Goal: Information Seeking & Learning: Compare options

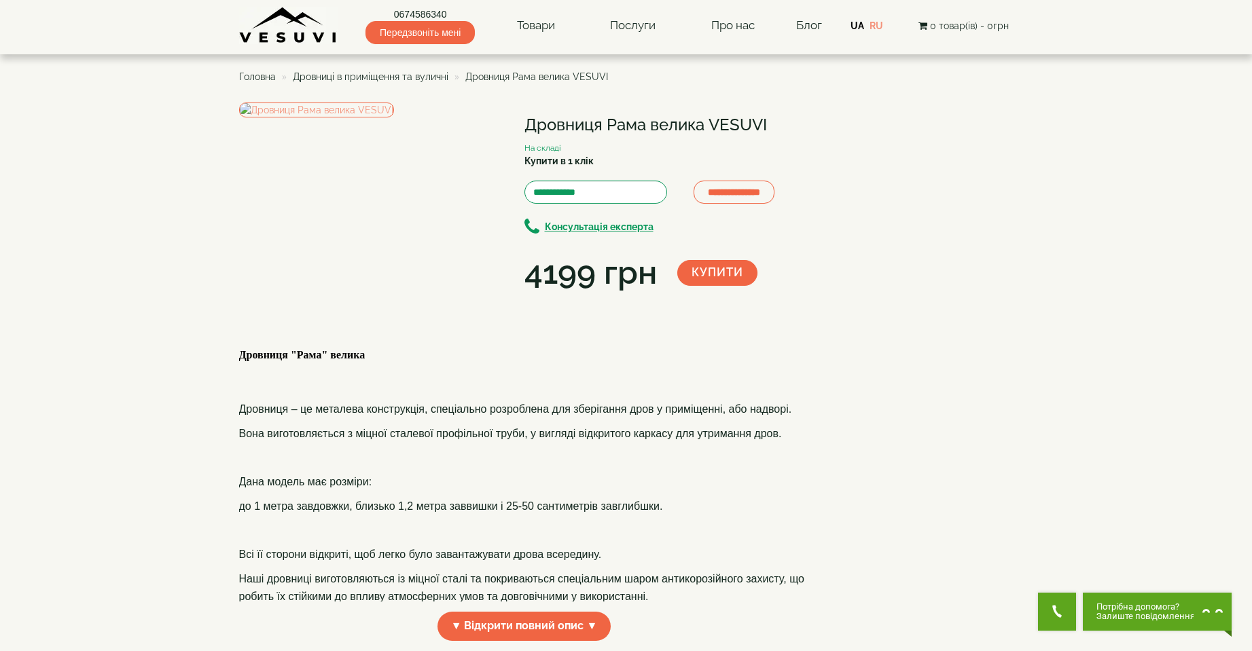
click at [384, 73] on span "Дровниці в приміщення та вуличні" at bounding box center [371, 76] width 156 height 11
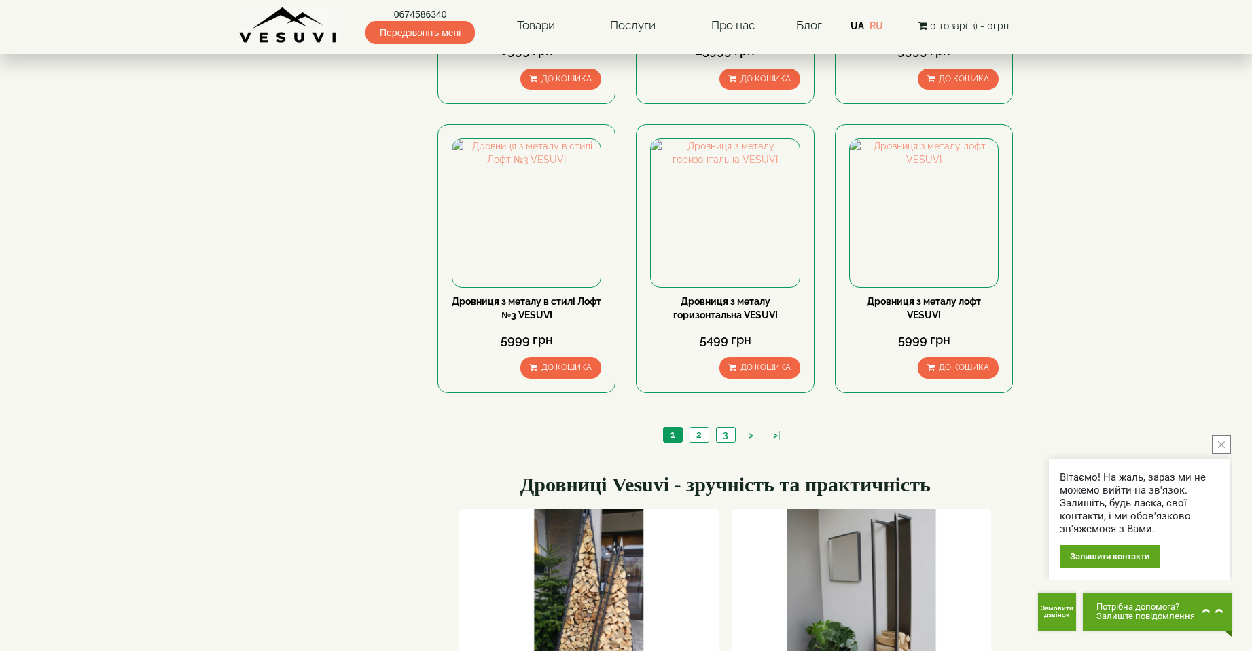
scroll to position [1359, 0]
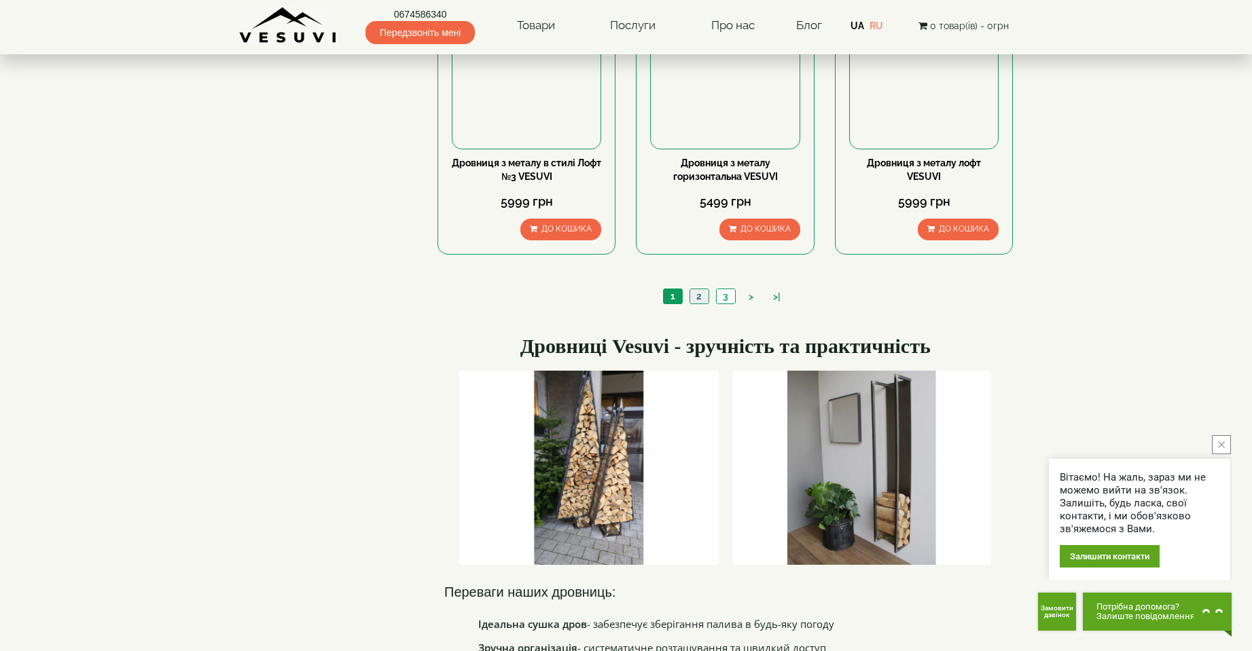
click at [698, 298] on link "2" at bounding box center [699, 296] width 19 height 14
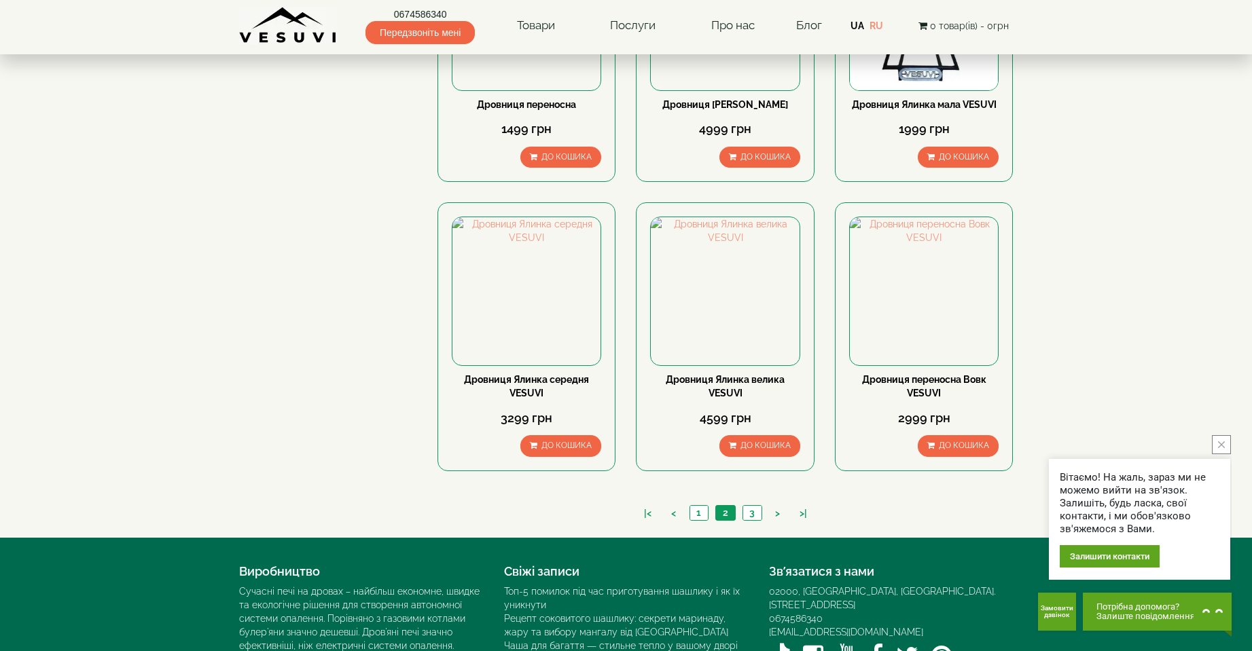
scroll to position [1132, 0]
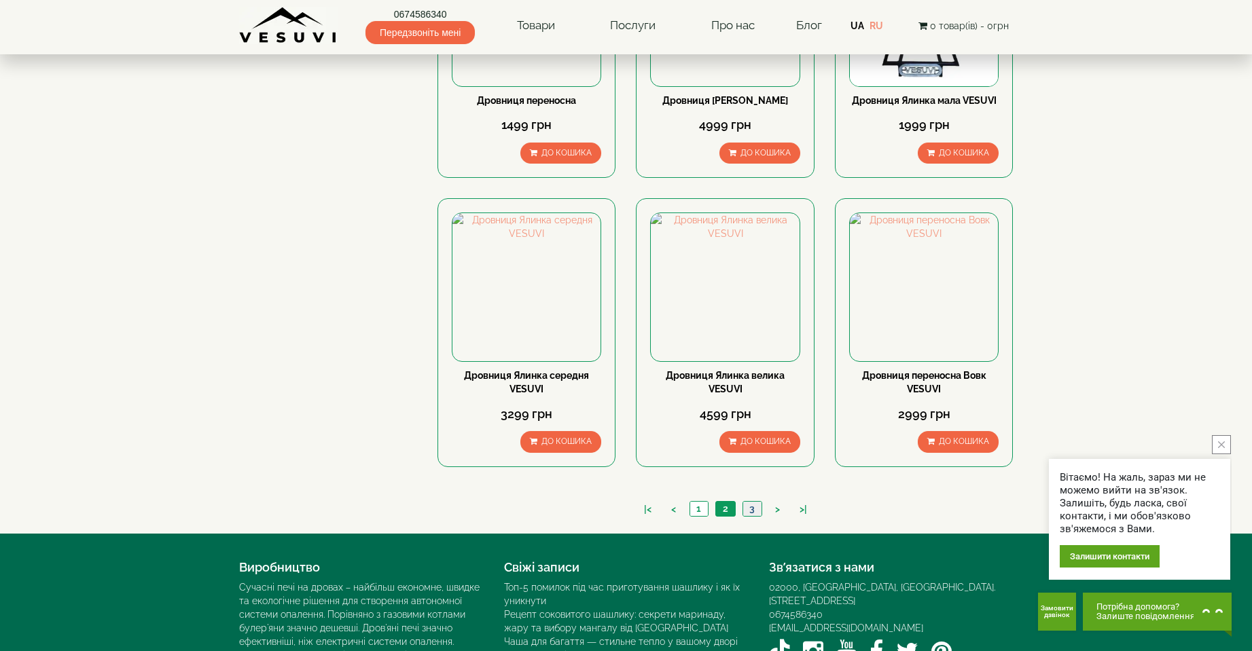
click at [752, 507] on link "3" at bounding box center [752, 509] width 19 height 14
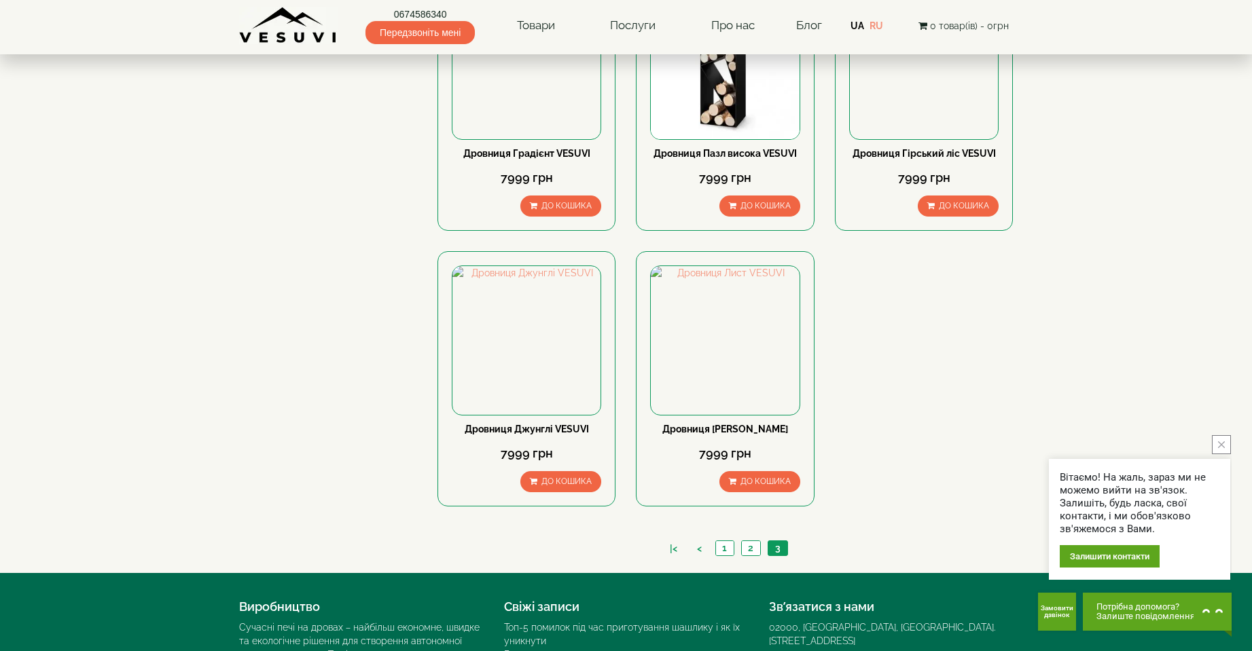
scroll to position [793, 0]
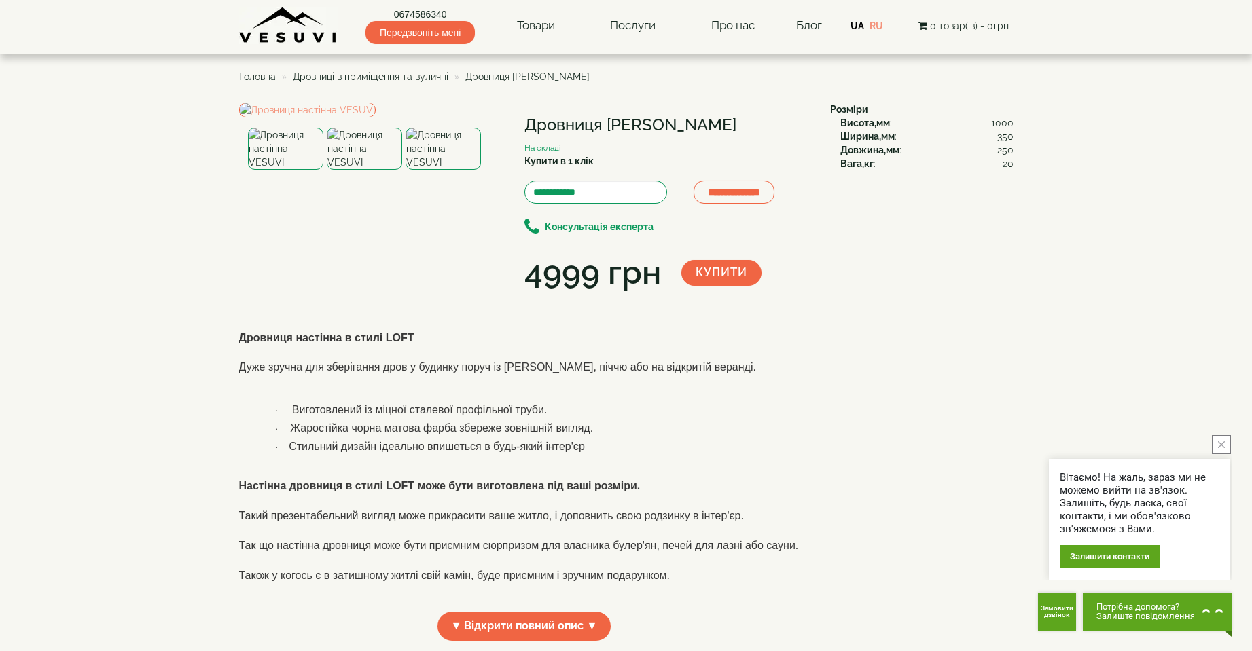
click at [384, 82] on span "Дровниці в приміщення та вуличні" at bounding box center [371, 76] width 156 height 11
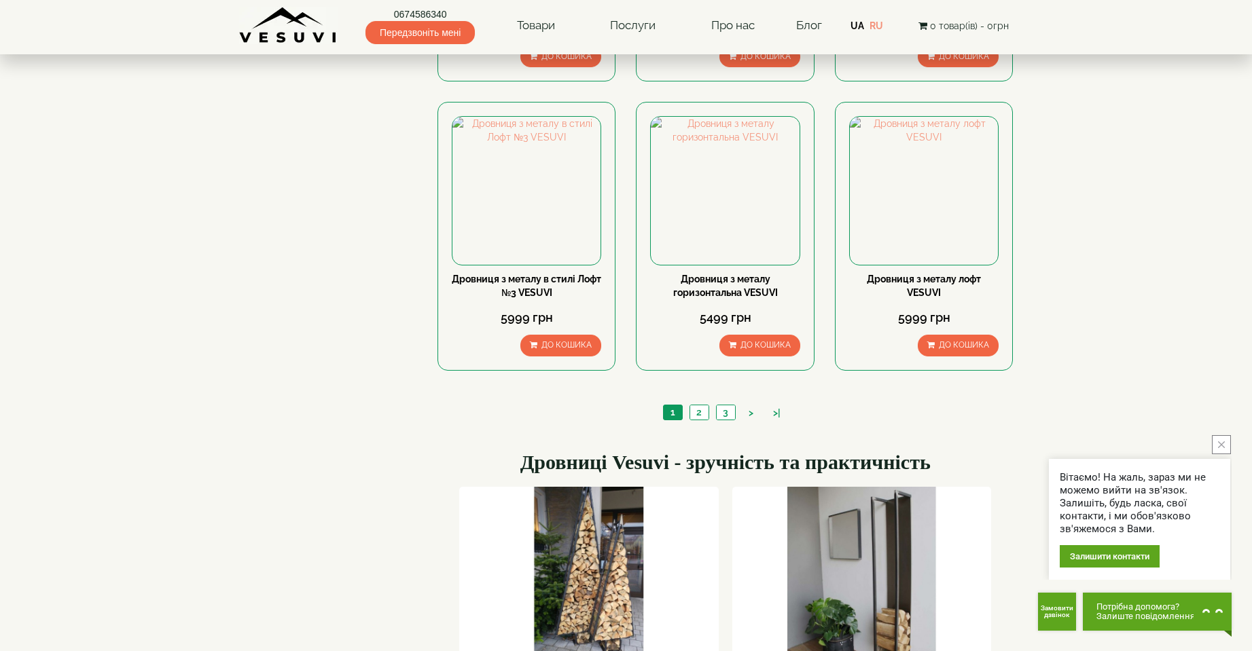
scroll to position [1472, 0]
